Goal: Find specific page/section

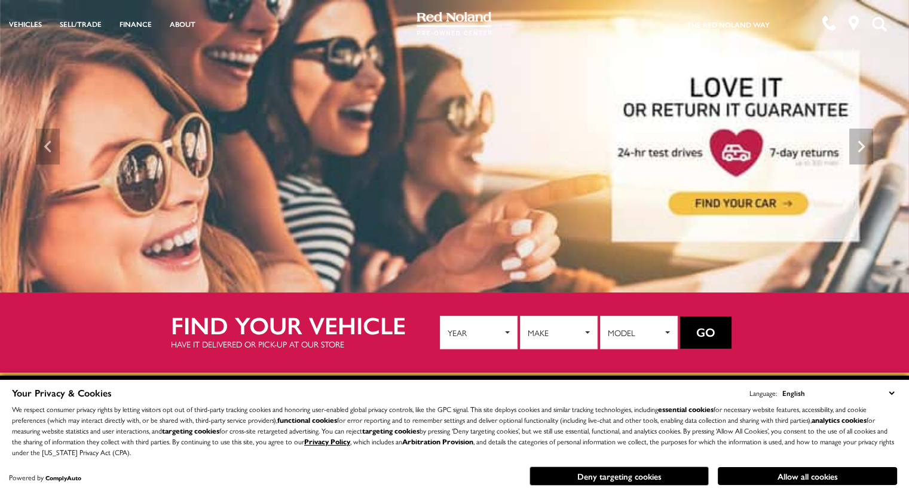
click at [727, 199] on img at bounding box center [454, 146] width 909 height 292
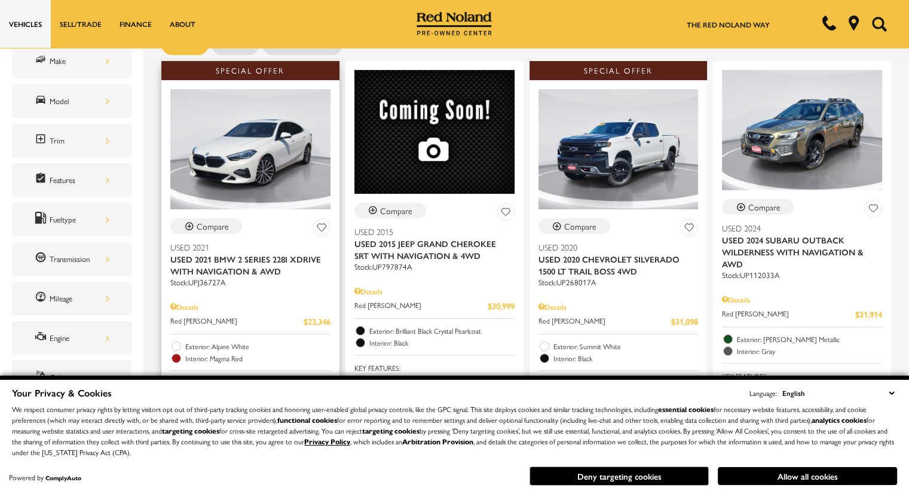
scroll to position [221, 0]
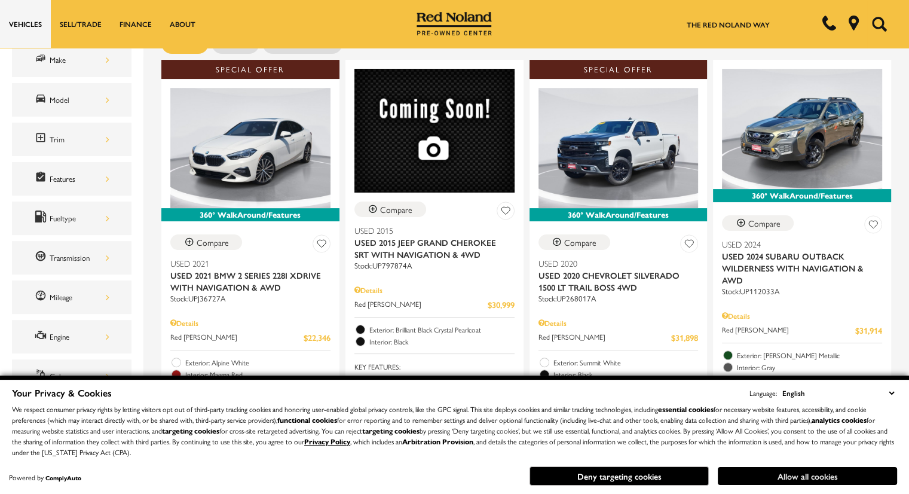
click at [778, 477] on button "Allow all cookies" at bounding box center [807, 476] width 179 height 18
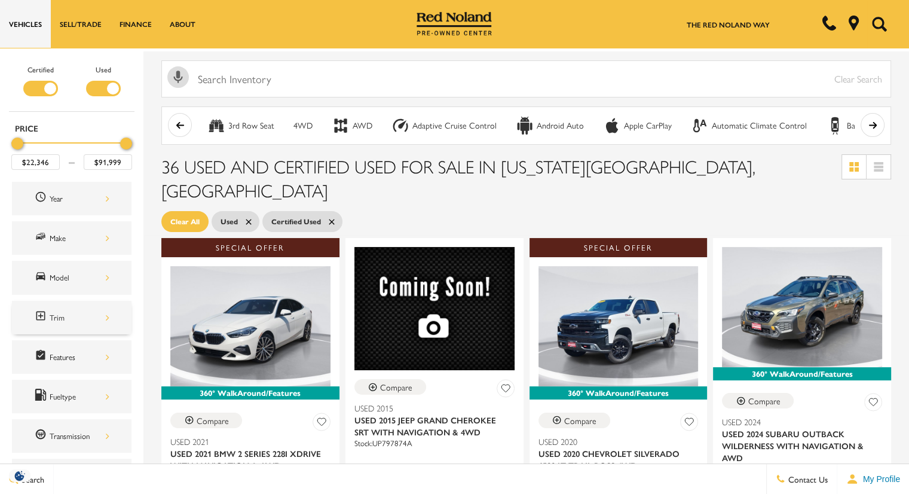
scroll to position [48, 0]
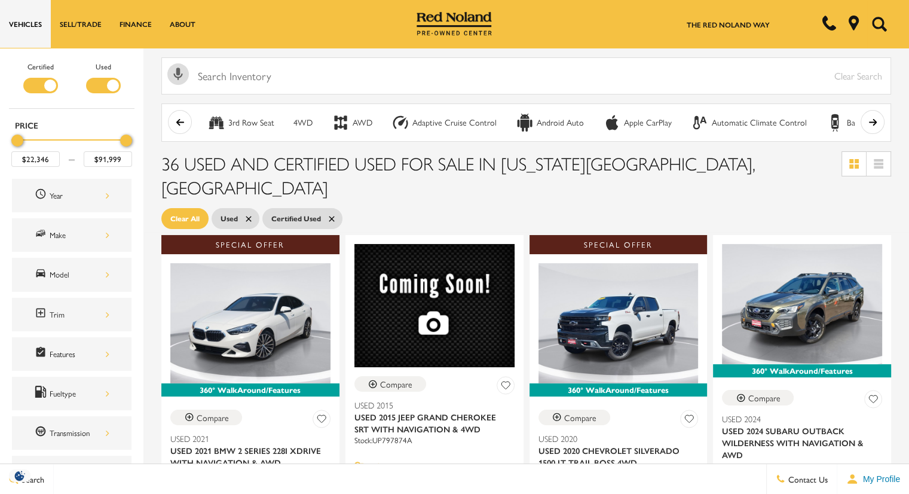
click at [0, 140] on div "Certified Used Type Price $22,346 $91,999 Year Make Model Trim Features Fueltyp…" at bounding box center [71, 357] width 143 height 619
